Goal: Information Seeking & Learning: Learn about a topic

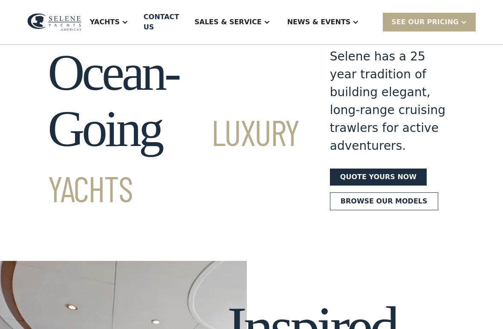
scroll to position [31, 0]
click at [363, 210] on link "Browse our models" at bounding box center [384, 202] width 108 height 18
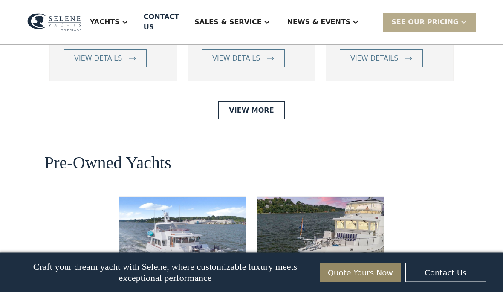
scroll to position [2027, 0]
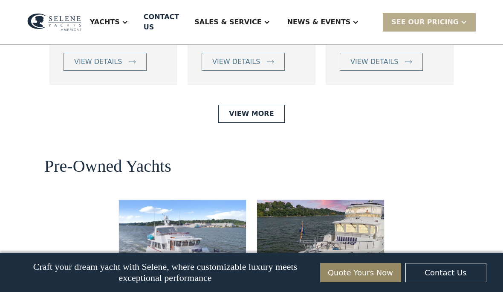
click at [256, 123] on link "View More" at bounding box center [251, 114] width 66 height 18
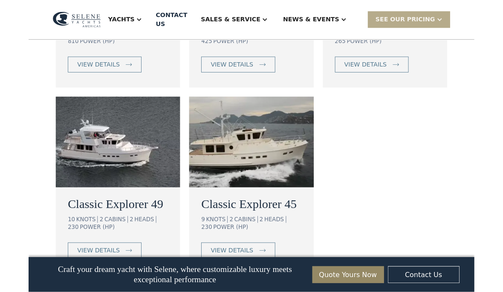
scroll to position [717, 0]
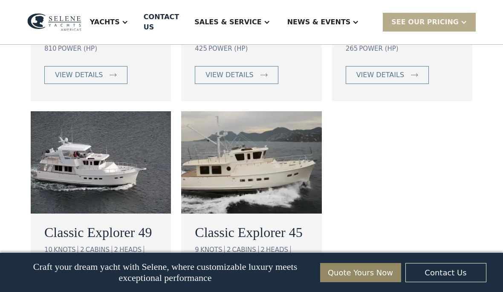
click at [98, 246] on div "CABINS" at bounding box center [99, 250] width 26 height 8
click at [103, 144] on img at bounding box center [101, 162] width 140 height 102
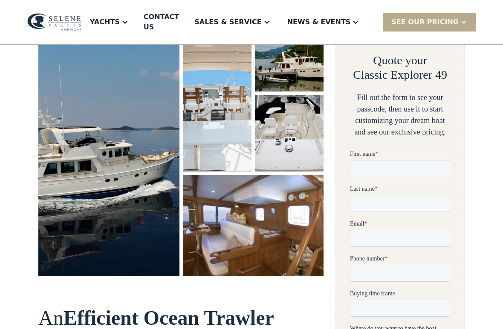
scroll to position [158, 0]
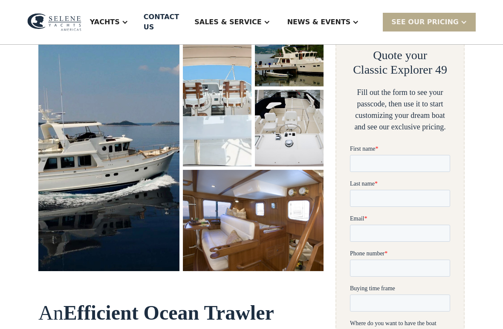
click at [117, 161] on img "open lightbox" at bounding box center [108, 141] width 141 height 262
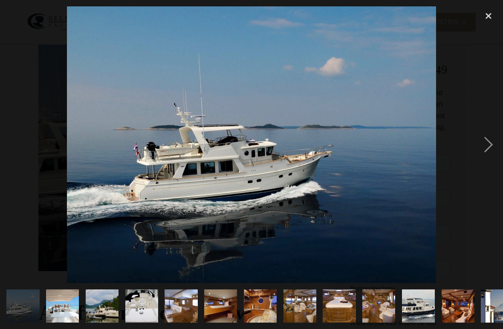
click at [486, 150] on div "next image" at bounding box center [488, 144] width 29 height 276
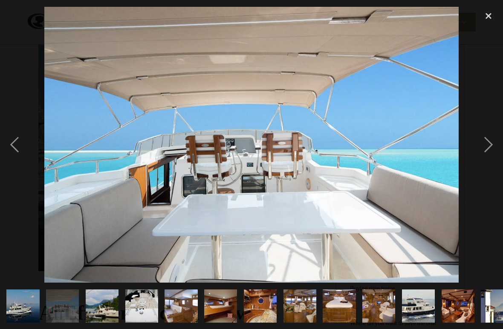
scroll to position [0, 0]
click at [495, 145] on div "next image" at bounding box center [488, 144] width 29 height 276
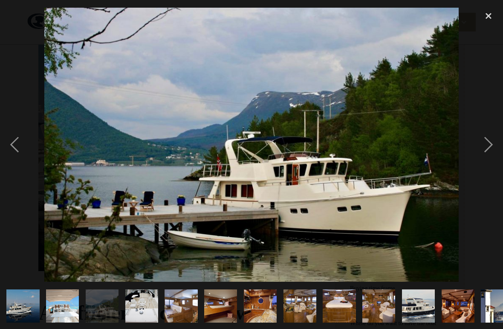
click at [487, 152] on div "next image" at bounding box center [488, 144] width 29 height 276
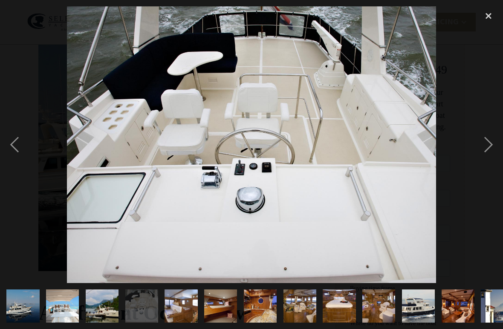
click at [492, 143] on div "next image" at bounding box center [488, 144] width 29 height 276
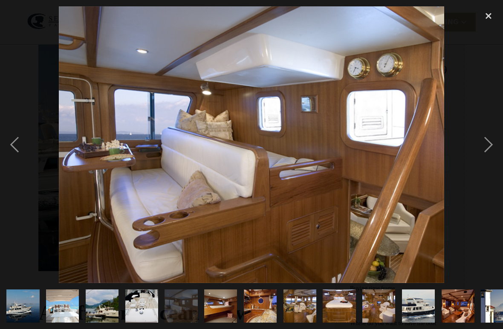
click at [489, 158] on div "next image" at bounding box center [488, 144] width 29 height 276
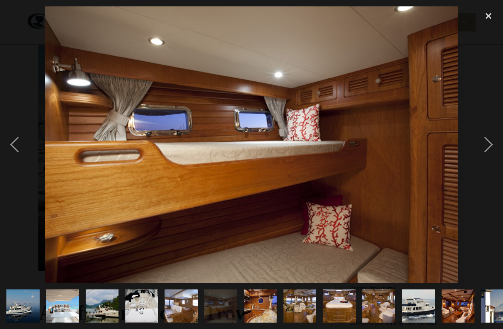
click at [492, 149] on div "next image" at bounding box center [488, 144] width 29 height 276
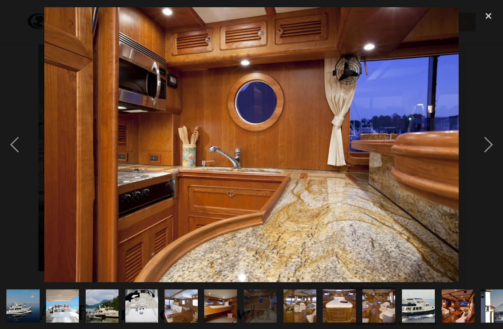
click at [491, 151] on div "next image" at bounding box center [488, 144] width 29 height 276
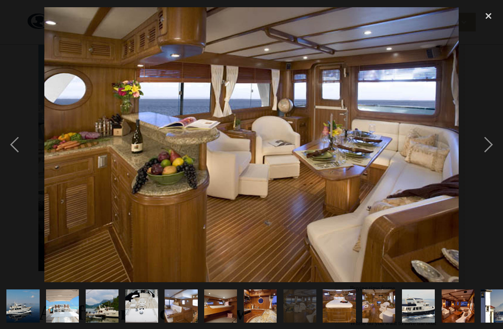
click at [484, 145] on div "next image" at bounding box center [488, 144] width 29 height 276
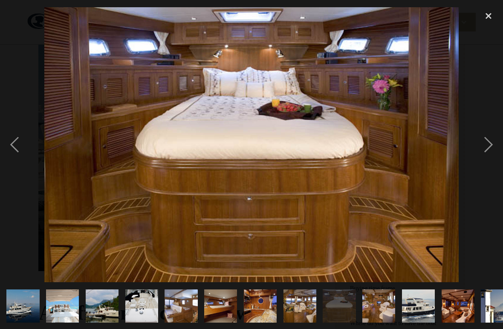
click at [487, 148] on div "next image" at bounding box center [488, 144] width 29 height 276
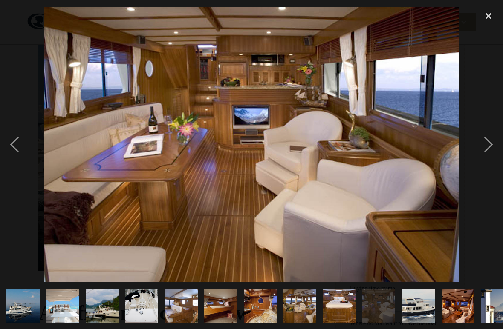
click at [489, 147] on div "next image" at bounding box center [488, 144] width 29 height 276
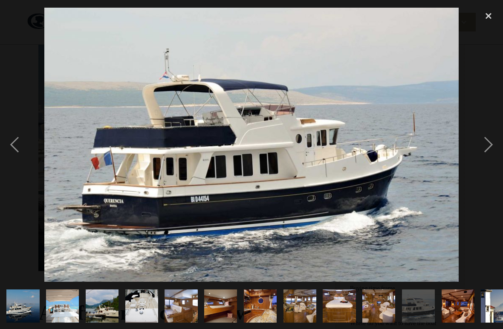
click at [487, 146] on div "next image" at bounding box center [488, 144] width 29 height 276
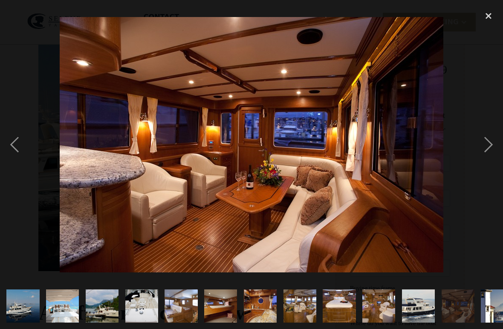
click at [489, 146] on div "next image" at bounding box center [488, 144] width 29 height 276
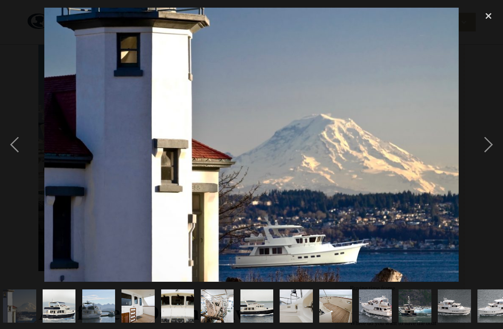
scroll to position [0, 477]
click at [487, 143] on div "next image" at bounding box center [488, 144] width 29 height 276
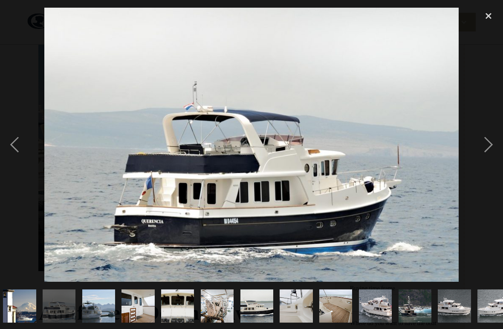
click at [487, 144] on div "next image" at bounding box center [488, 144] width 29 height 276
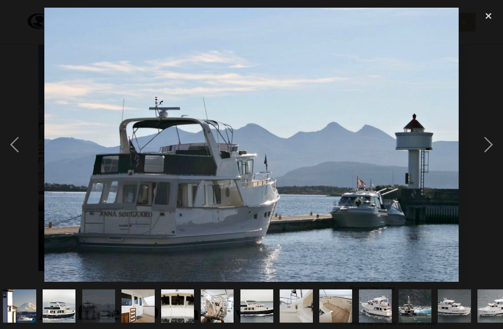
click at [489, 147] on div "next image" at bounding box center [488, 144] width 29 height 276
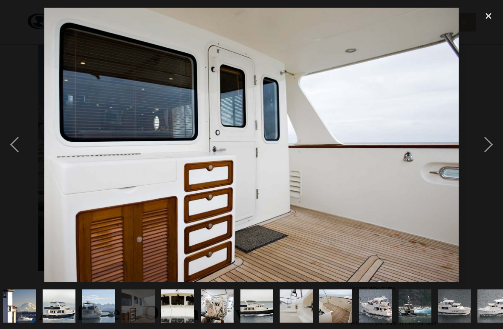
click at [486, 147] on div "next image" at bounding box center [488, 144] width 29 height 276
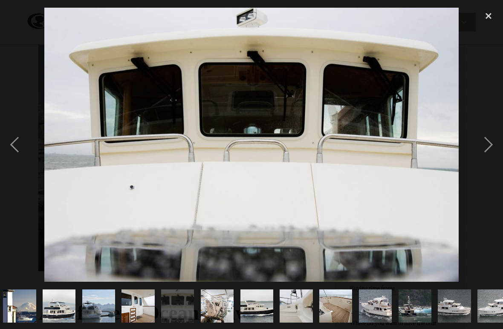
click at [485, 152] on div "next image" at bounding box center [488, 144] width 29 height 276
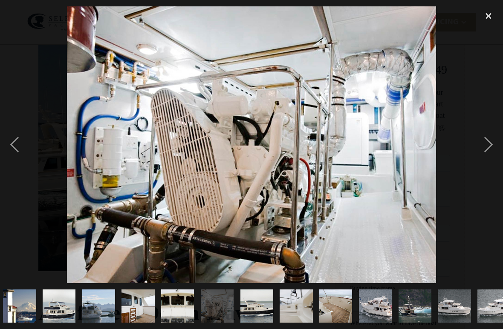
click at [486, 147] on div "next image" at bounding box center [488, 144] width 29 height 276
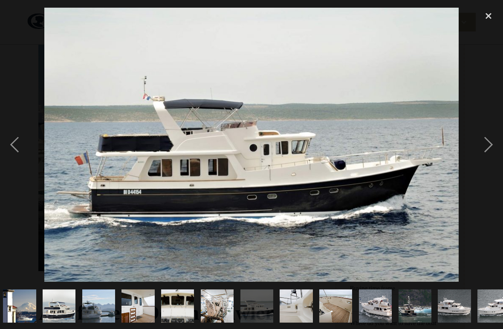
click at [483, 150] on div "next image" at bounding box center [488, 144] width 29 height 276
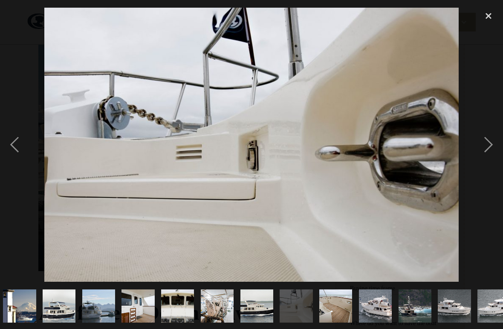
click at [484, 145] on div "next image" at bounding box center [488, 144] width 29 height 276
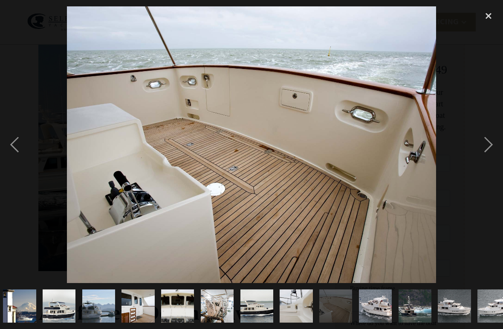
click at [486, 141] on div "next image" at bounding box center [488, 144] width 29 height 276
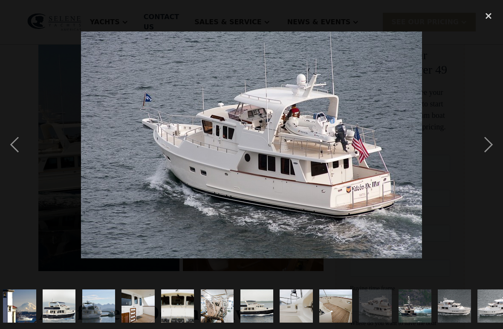
click at [486, 150] on div "next image" at bounding box center [488, 144] width 29 height 276
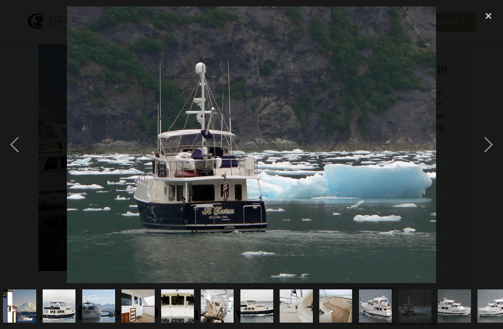
click at [478, 148] on div "next image" at bounding box center [488, 144] width 29 height 276
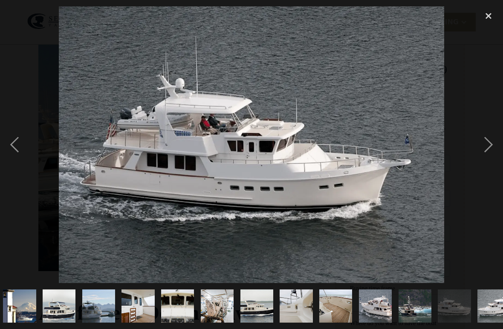
click at [473, 147] on div at bounding box center [251, 144] width 503 height 276
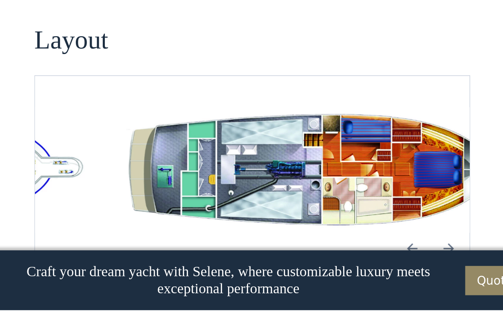
scroll to position [1579, 0]
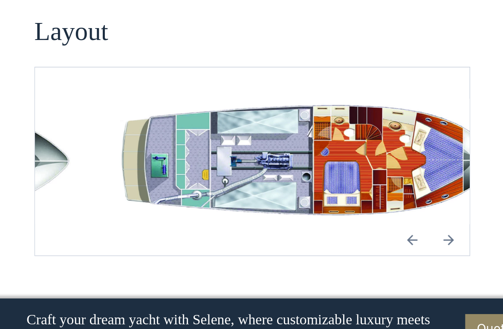
click at [299, 242] on img "Next slide" at bounding box center [309, 252] width 20 height 20
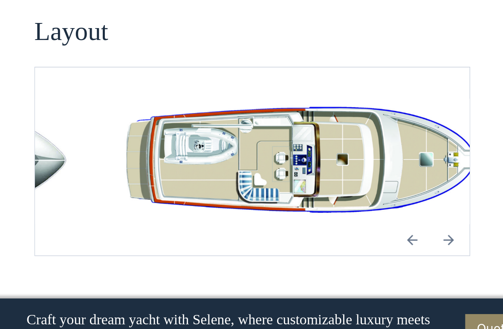
click at [299, 242] on img "Next slide" at bounding box center [309, 252] width 20 height 20
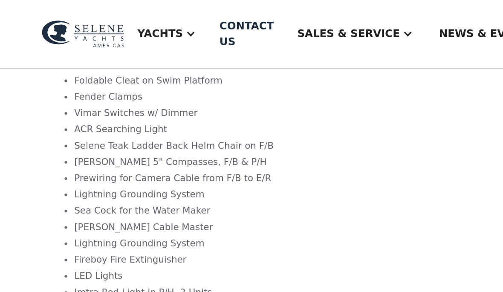
scroll to position [1444, 0]
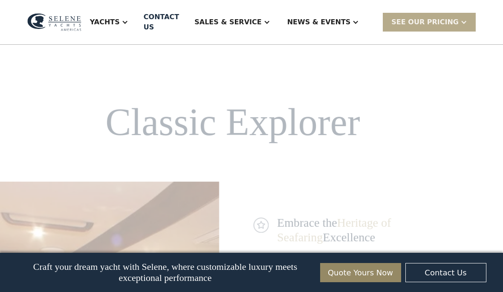
scroll to position [717, 0]
